Goal: Use online tool/utility

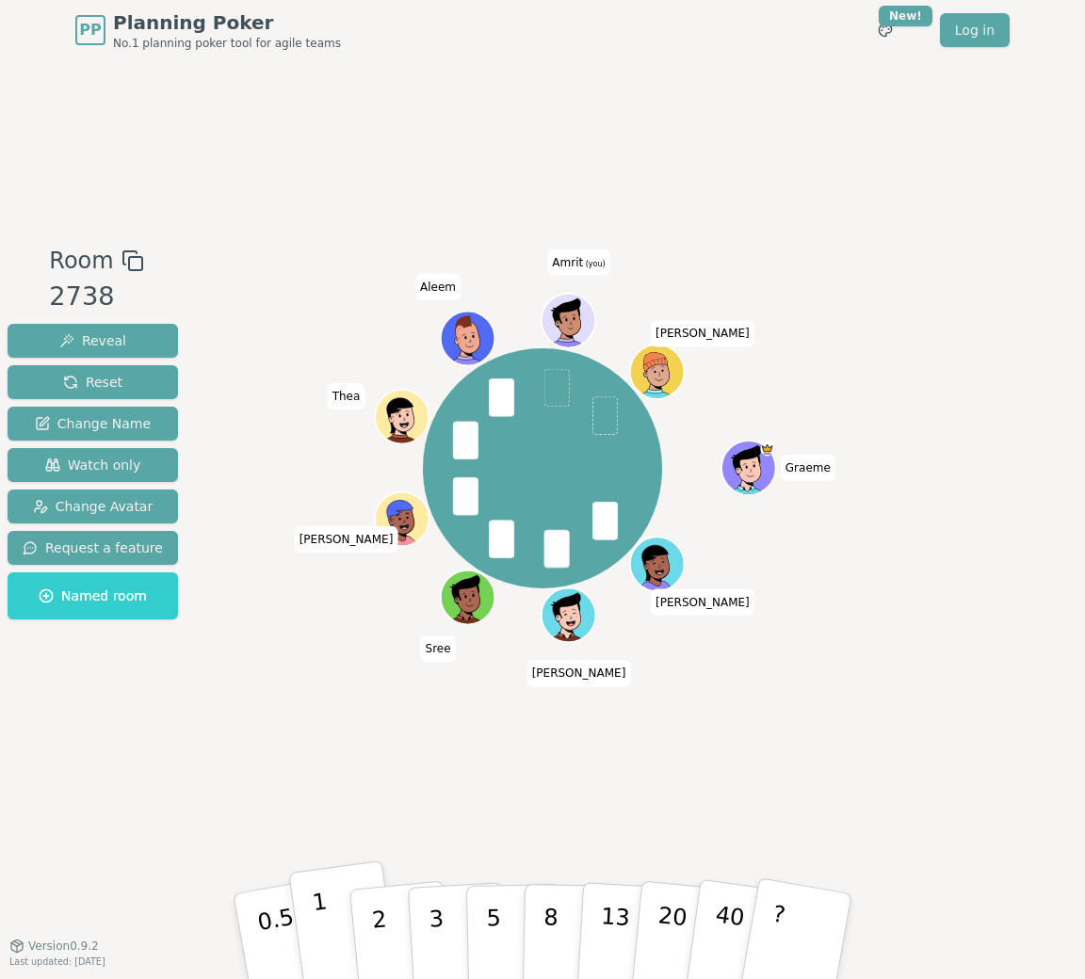
click at [321, 935] on p "1" at bounding box center [325, 939] width 28 height 103
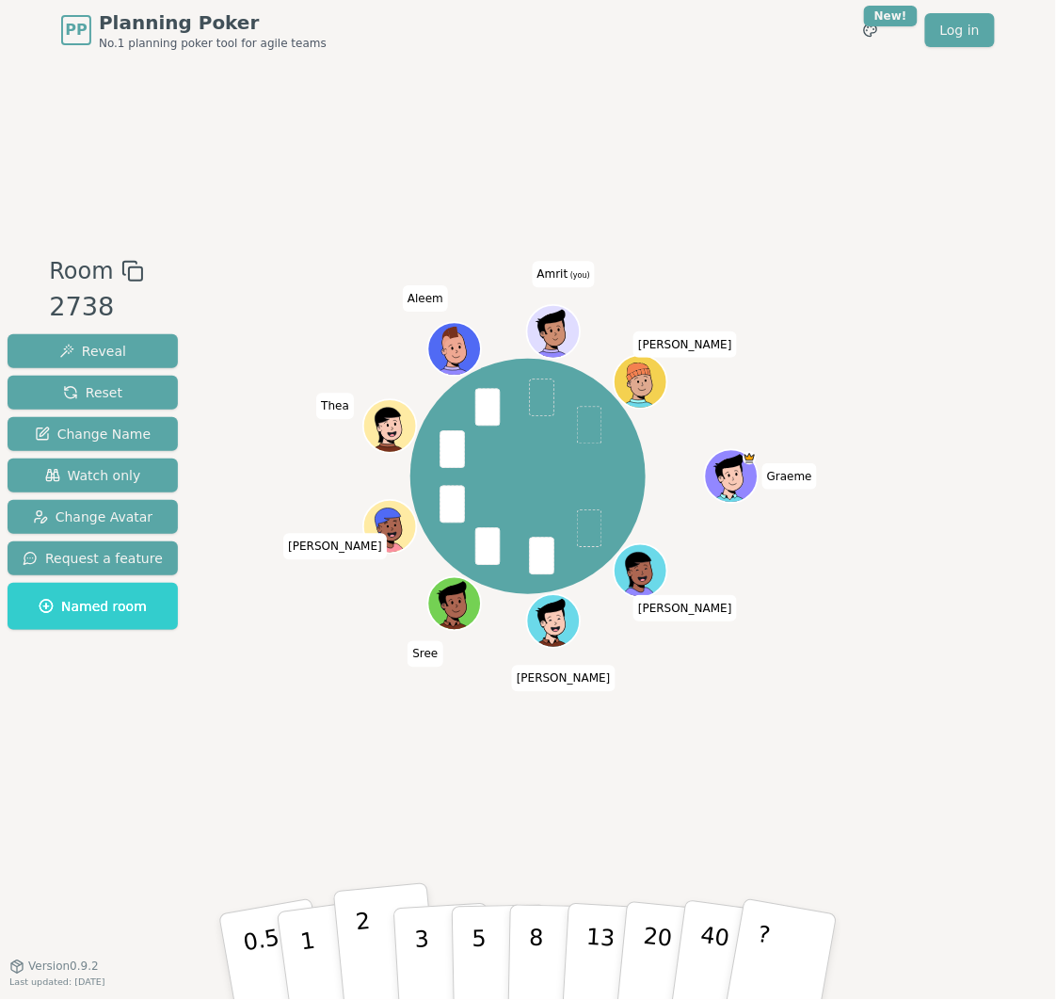
click at [378, 949] on button "2" at bounding box center [386, 958] width 107 height 150
click at [363, 951] on p "2" at bounding box center [367, 959] width 24 height 103
click at [330, 807] on div "Room 2738 Reveal Reset Change Name Watch only Change Avatar Request a feature N…" at bounding box center [528, 513] width 1056 height 906
click at [408, 924] on button "3" at bounding box center [444, 957] width 103 height 147
click at [320, 936] on button "1" at bounding box center [330, 957] width 112 height 153
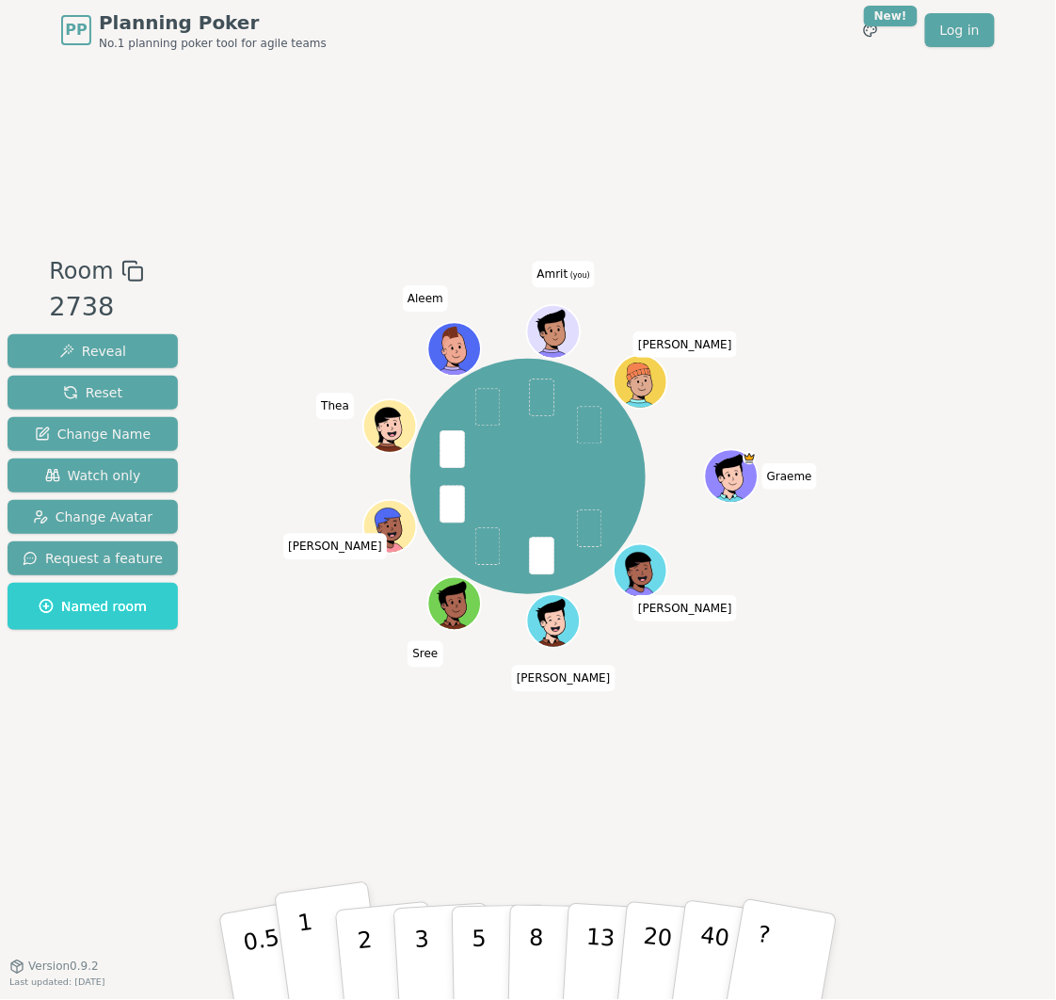
click at [304, 943] on p "1" at bounding box center [311, 959] width 28 height 103
click at [355, 955] on button "2" at bounding box center [386, 958] width 107 height 150
click at [380, 978] on button "2" at bounding box center [386, 958] width 107 height 150
click at [304, 960] on p "1" at bounding box center [311, 959] width 28 height 103
click at [375, 942] on button "2" at bounding box center [386, 958] width 107 height 150
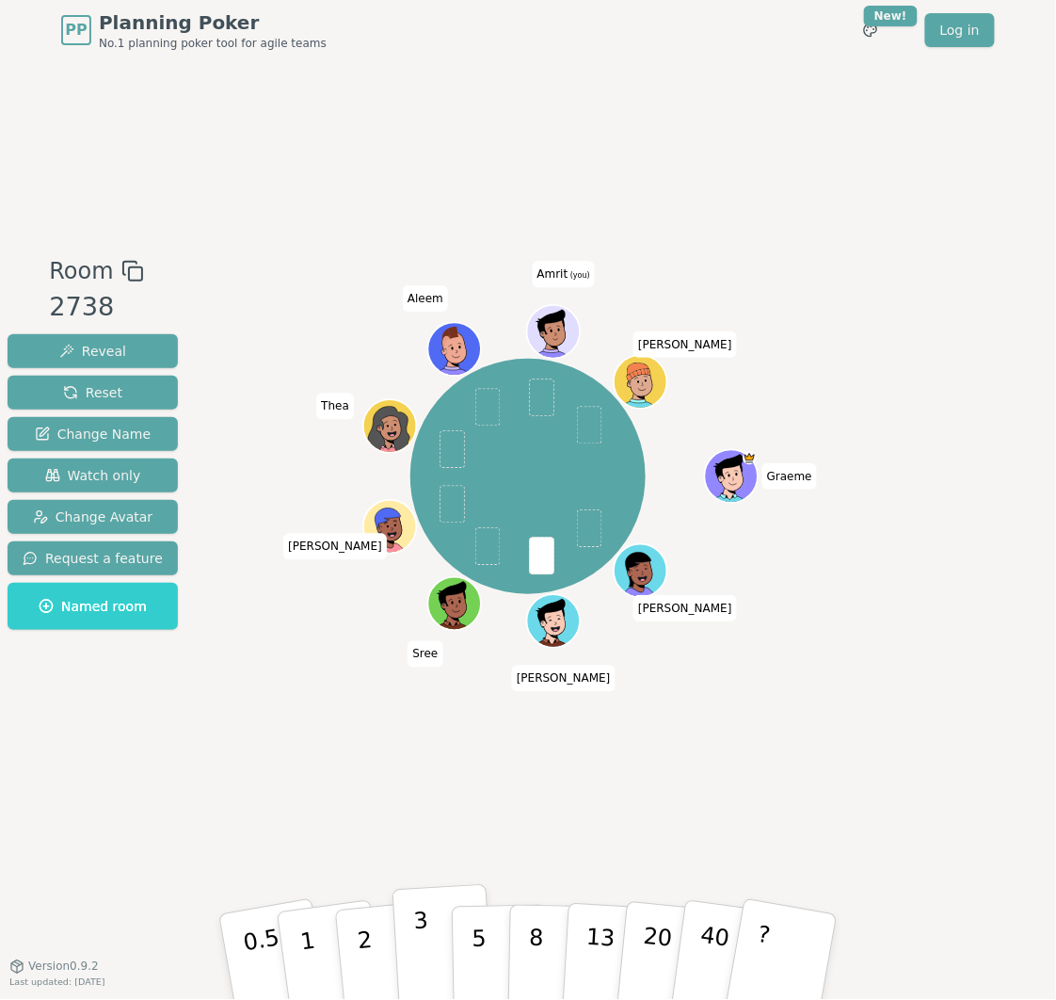
click at [416, 976] on p "3" at bounding box center [423, 959] width 21 height 103
click at [369, 936] on p "2" at bounding box center [367, 959] width 24 height 103
